Goal: Navigation & Orientation: Find specific page/section

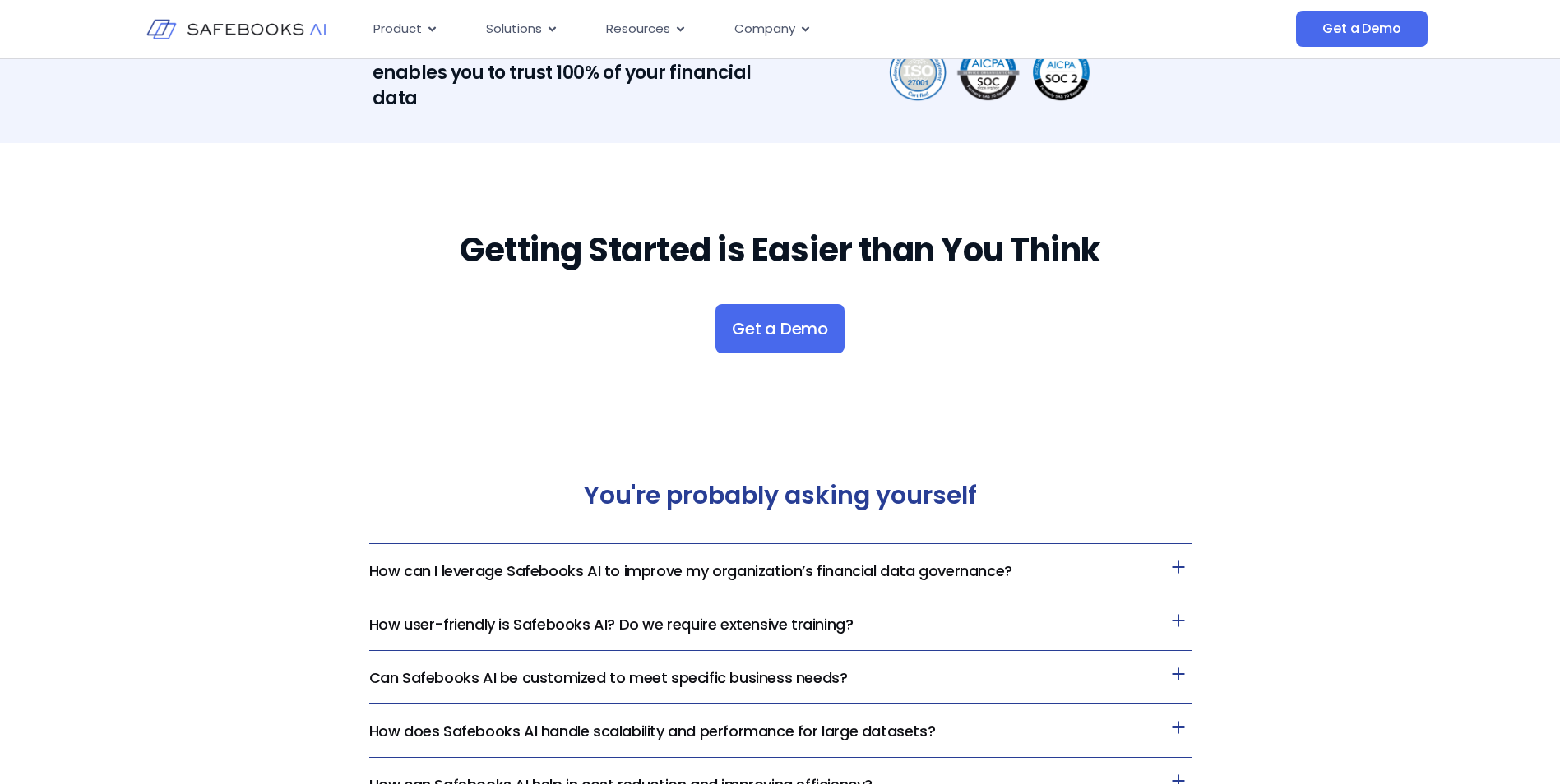
scroll to position [2659, 0]
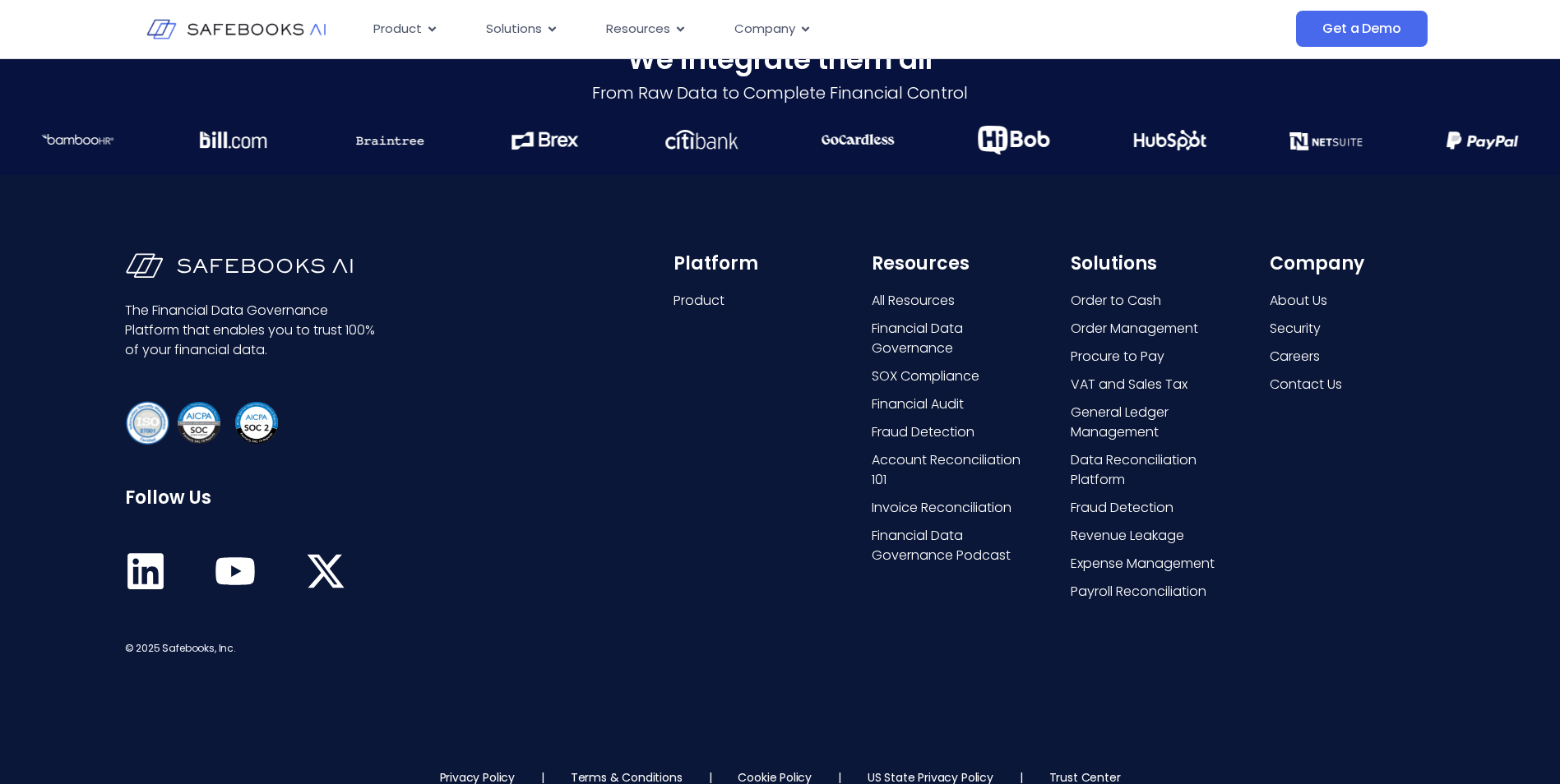
scroll to position [4220, 0]
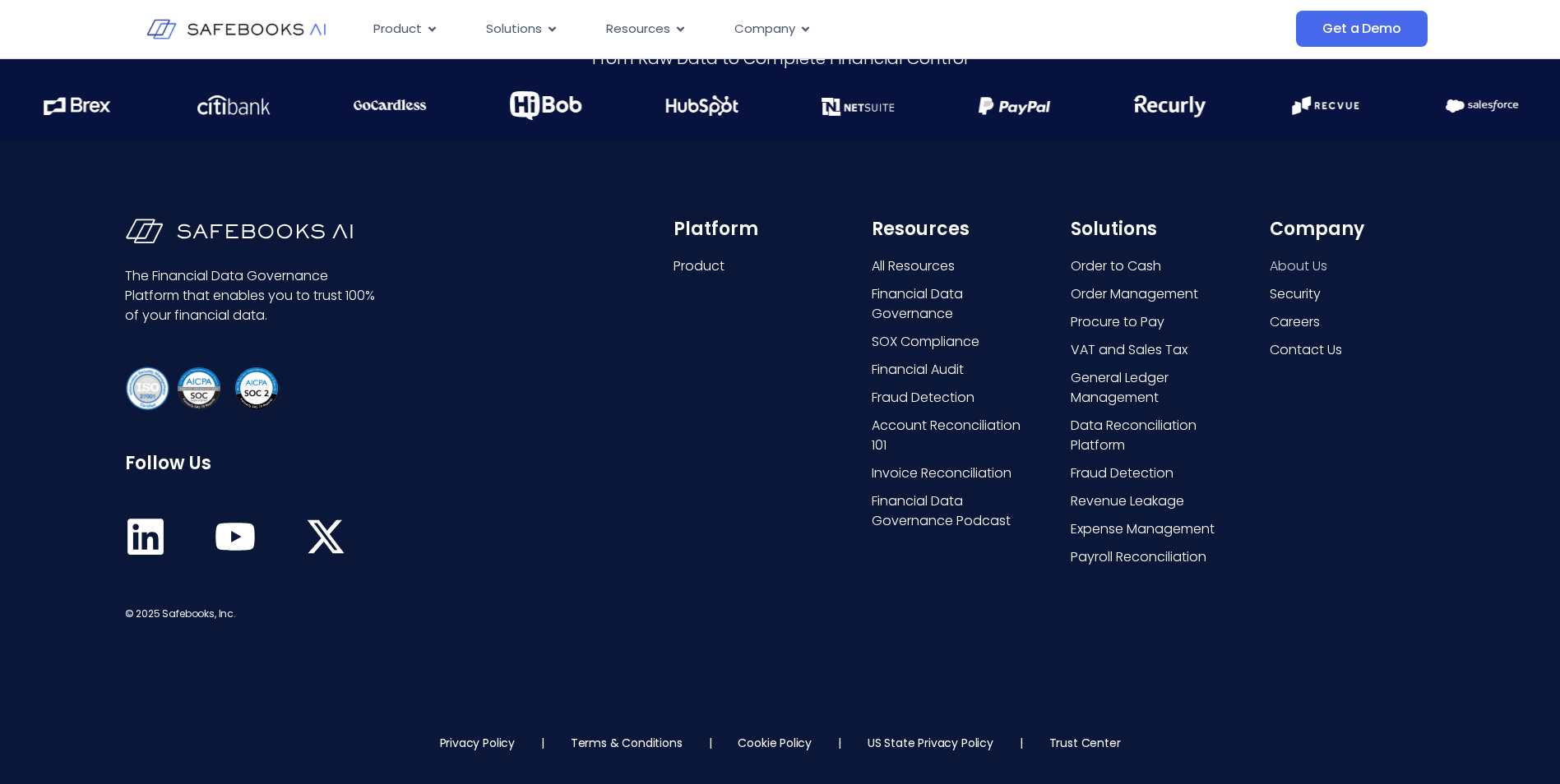
click at [1310, 270] on span "About Us" at bounding box center [1298, 266] width 57 height 19
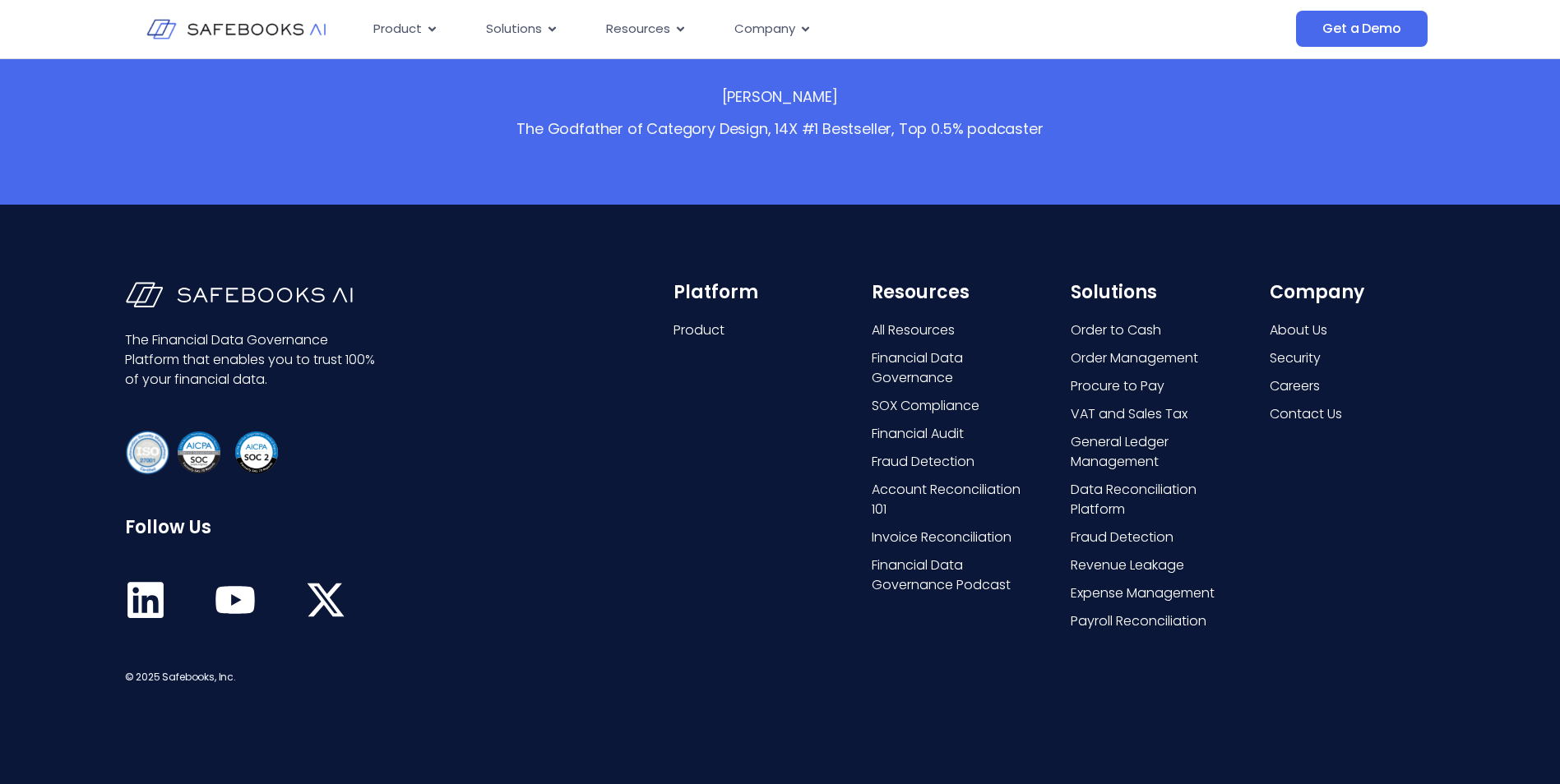
scroll to position [3310, 0]
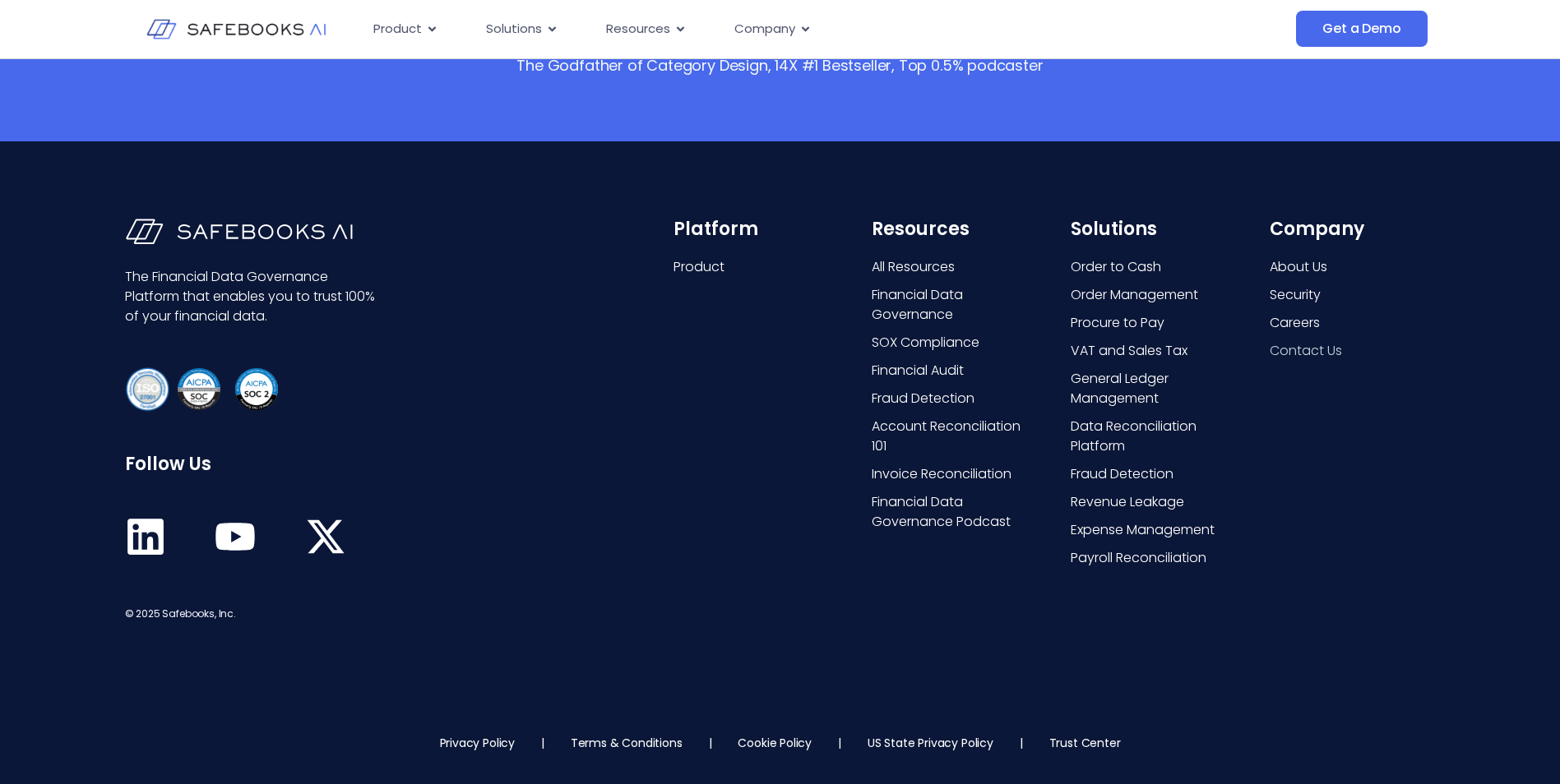
click at [1288, 347] on span "Contact Us" at bounding box center [1306, 351] width 72 height 19
click at [1269, 271] on span "About Us" at bounding box center [1298, 267] width 57 height 19
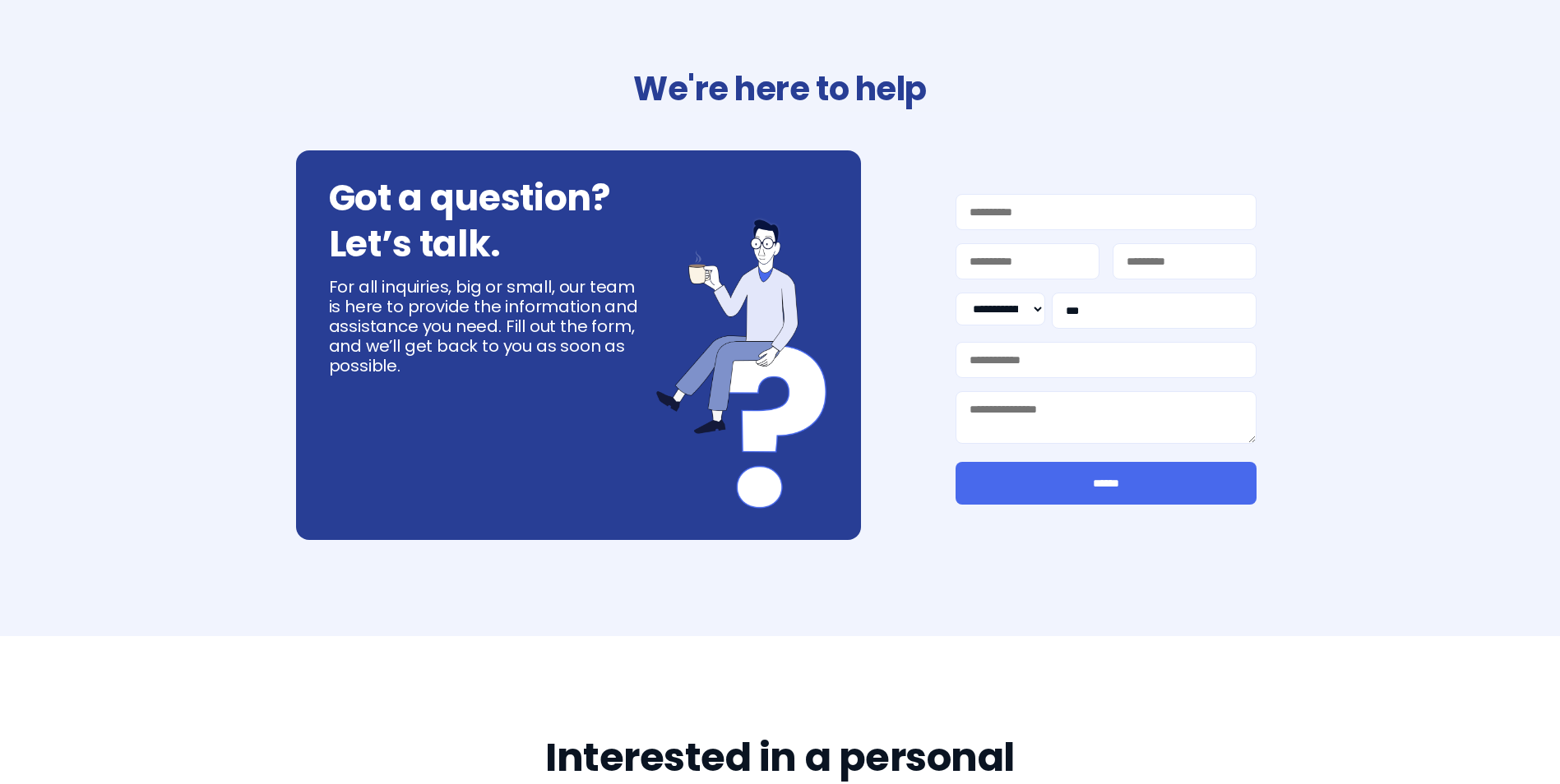
select select "**"
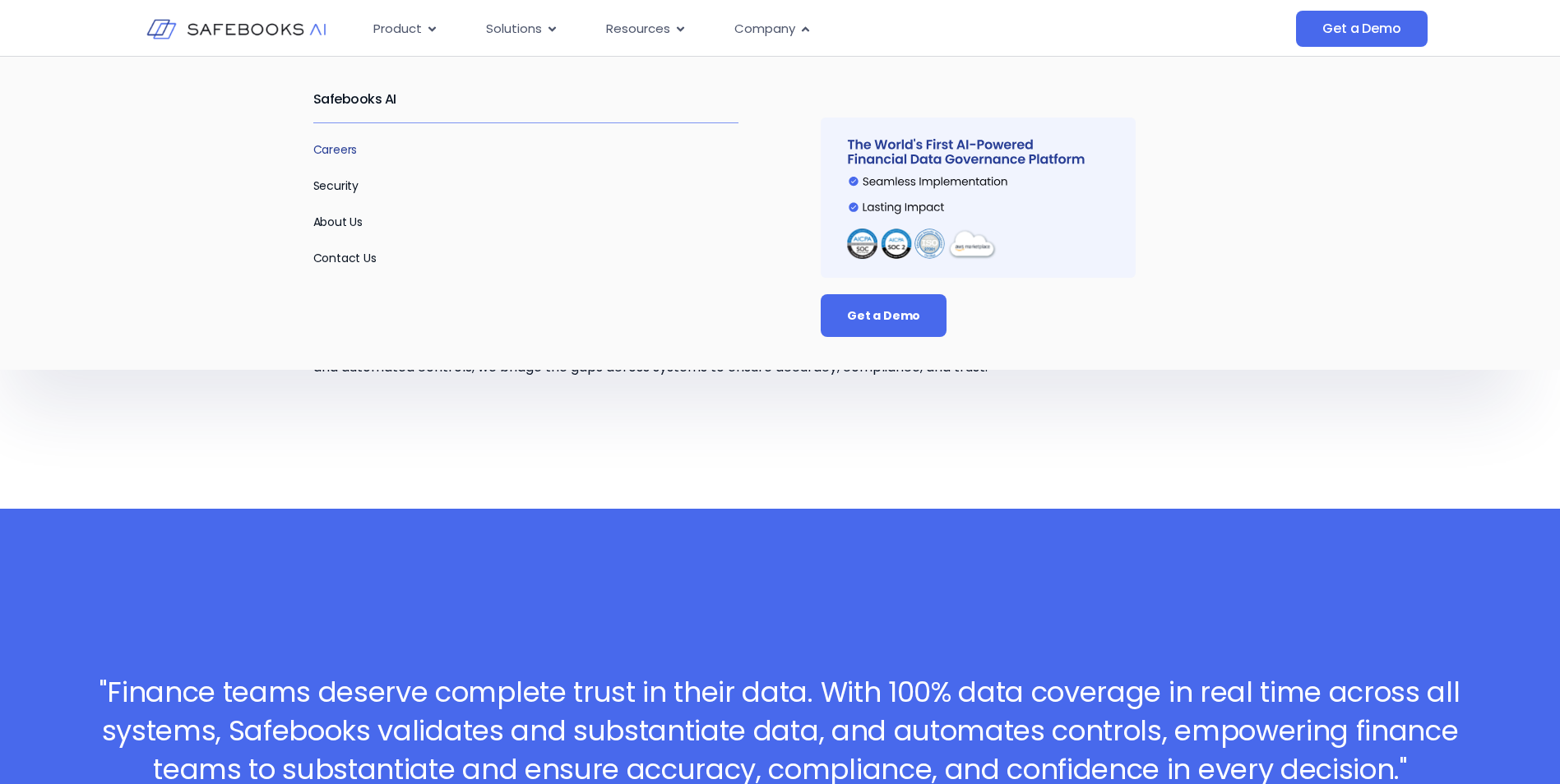
click at [330, 151] on link "Careers" at bounding box center [335, 150] width 44 height 17
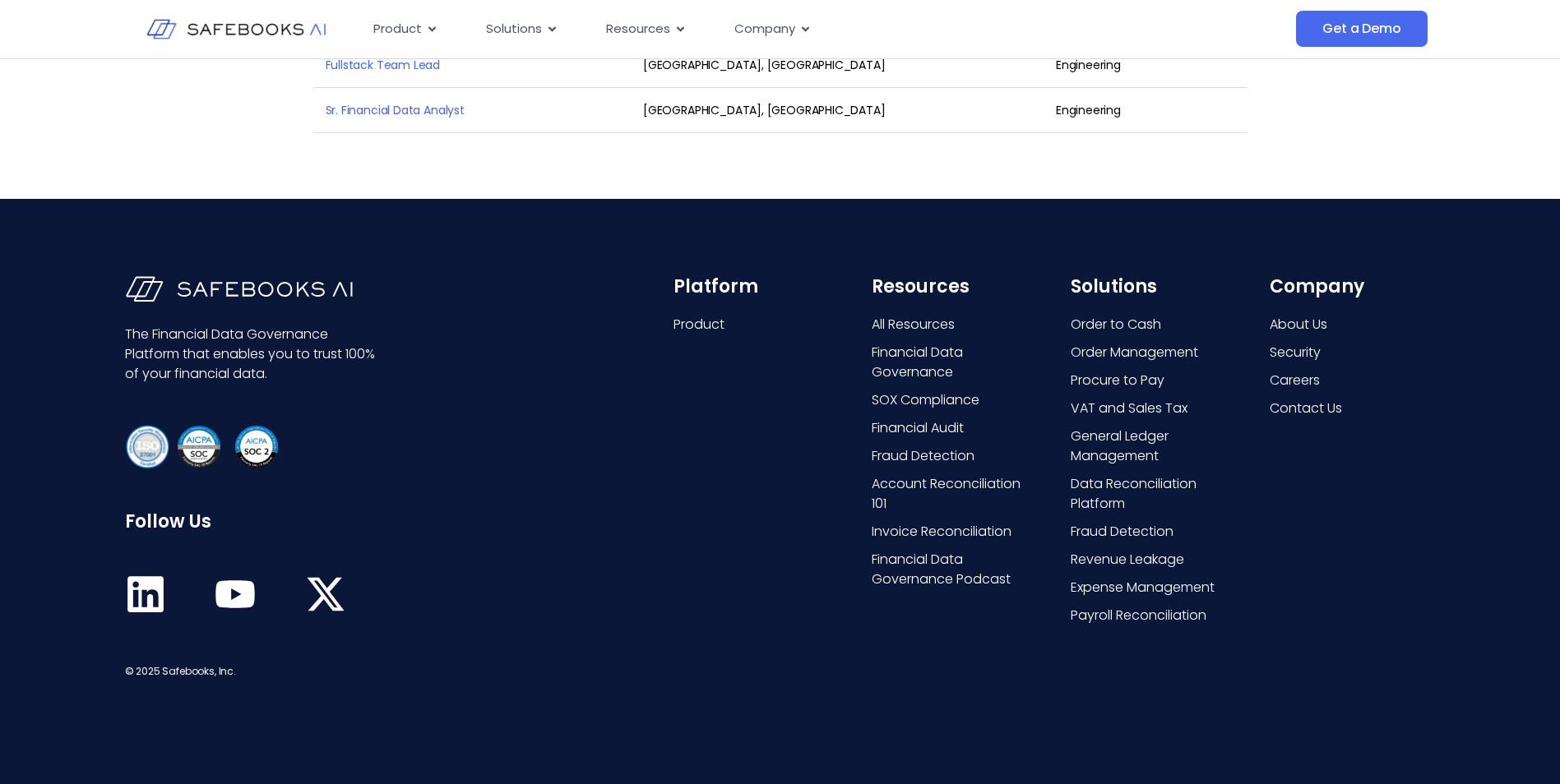
scroll to position [2771, 0]
